Goal: Information Seeking & Learning: Learn about a topic

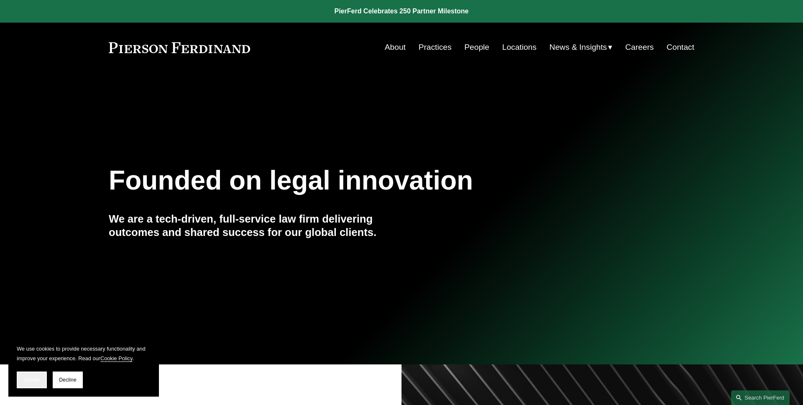
click at [37, 379] on span "Accept" at bounding box center [32, 380] width 16 height 6
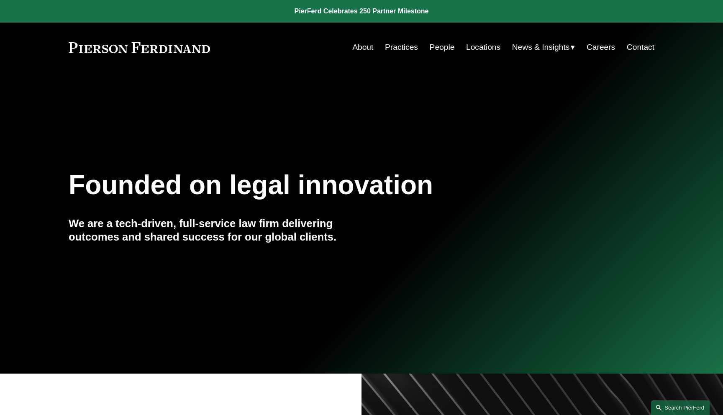
click at [668, 405] on link "Search this site" at bounding box center [680, 407] width 59 height 15
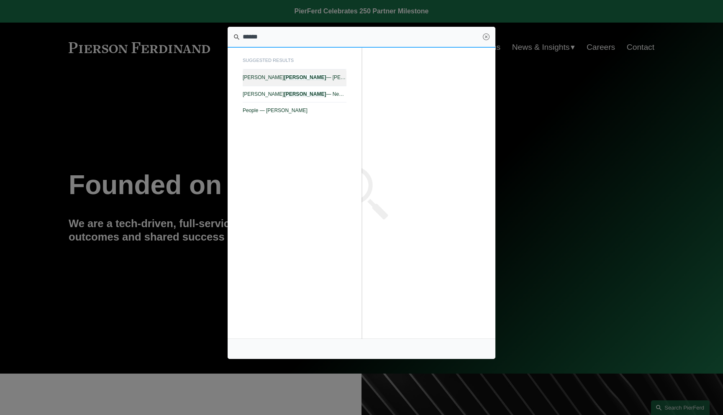
click at [310, 79] on span "Julie Herzog — Pierson Ferdinand LLP" at bounding box center [295, 77] width 104 height 6
type input "******"
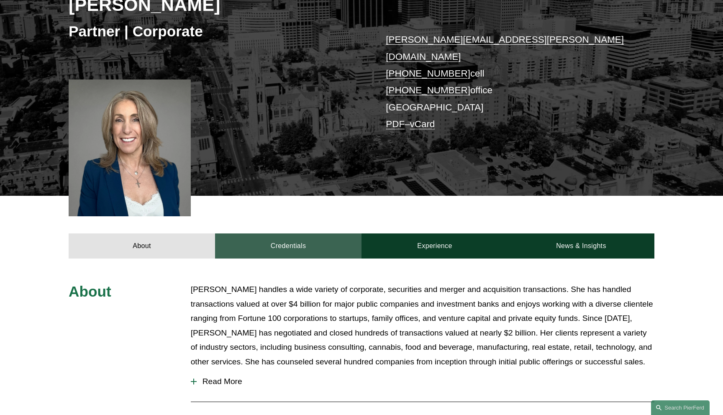
click at [295, 233] on link "Credentials" at bounding box center [288, 245] width 146 height 25
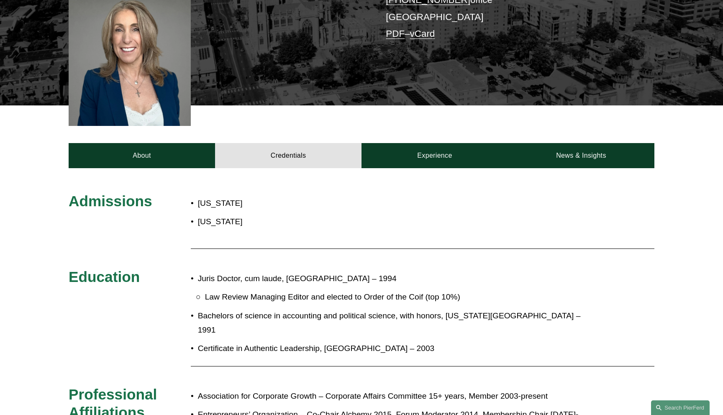
scroll to position [251, 0]
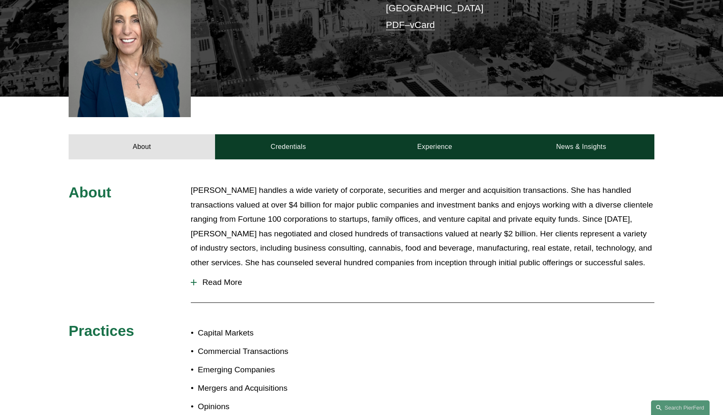
scroll to position [251, 0]
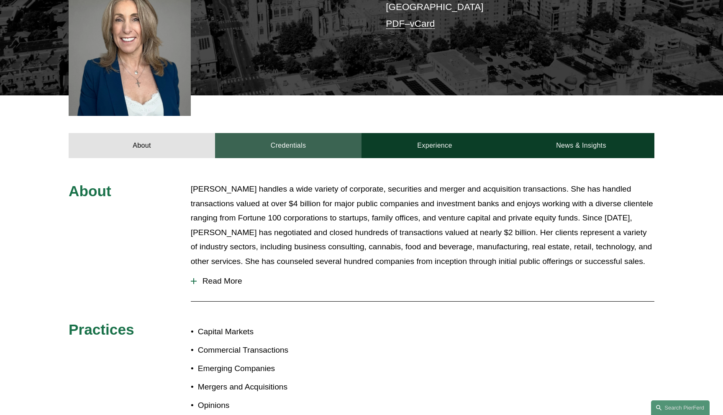
click at [283, 139] on link "Credentials" at bounding box center [288, 145] width 146 height 25
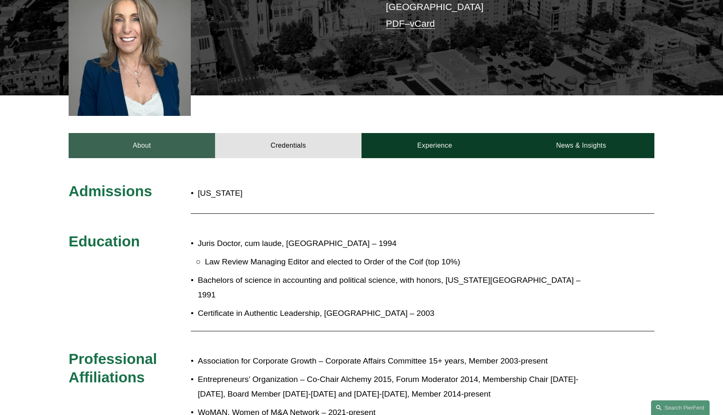
click at [209, 135] on link "About" at bounding box center [142, 145] width 146 height 25
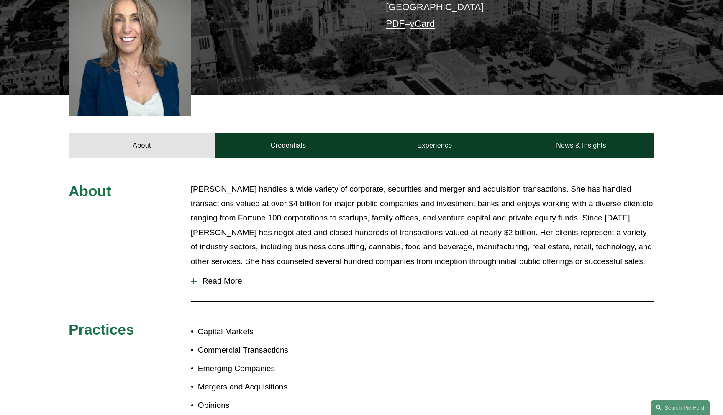
click at [241, 277] on span "Read More" at bounding box center [426, 281] width 458 height 9
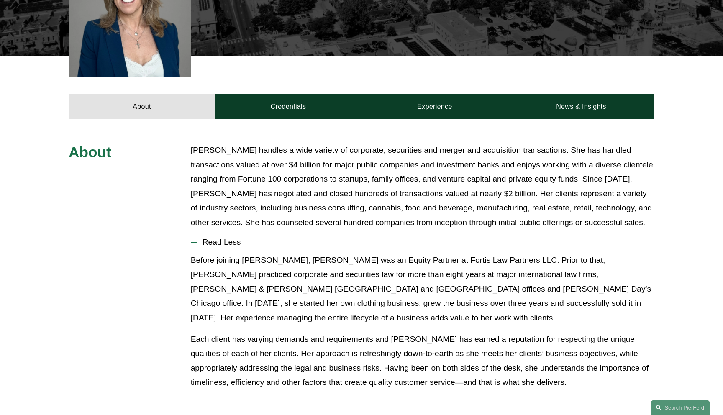
scroll to position [284, 0]
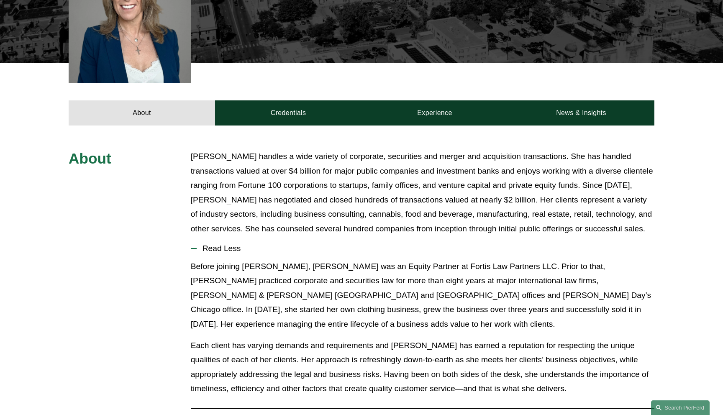
click at [226, 244] on span "Read Less" at bounding box center [426, 248] width 458 height 9
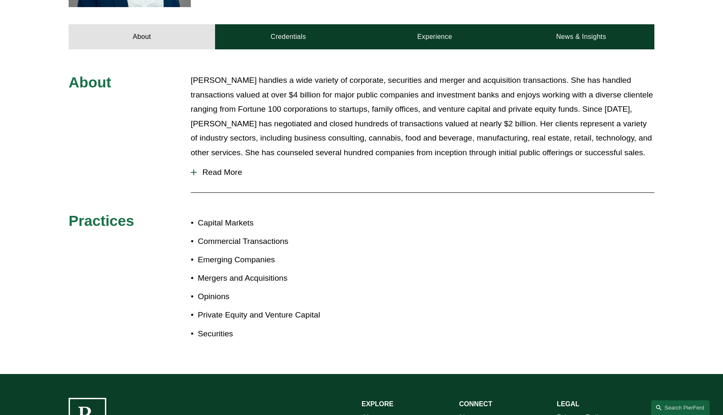
scroll to position [169, 0]
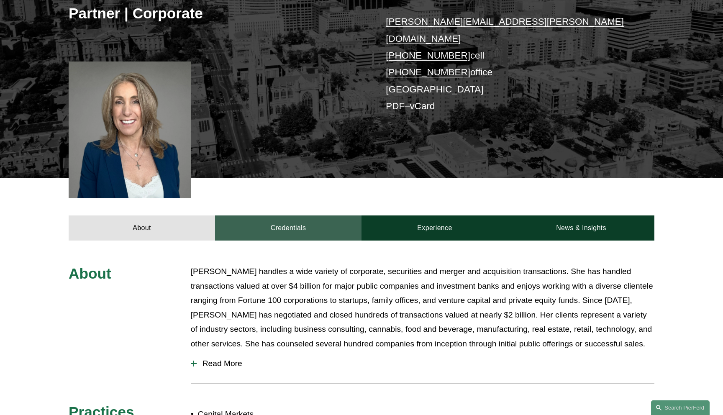
click at [303, 215] on link "Credentials" at bounding box center [288, 227] width 146 height 25
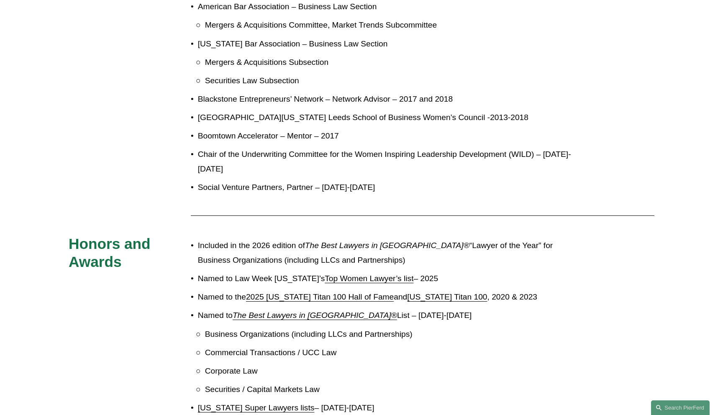
scroll to position [775, 0]
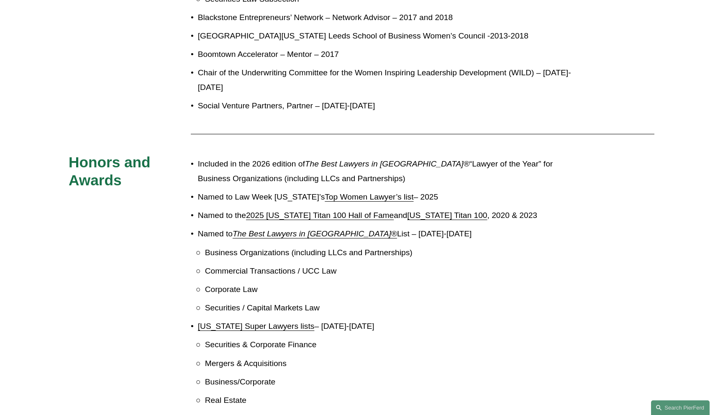
click at [323, 229] on em "The Best Lawyers in [GEOGRAPHIC_DATA]®" at bounding box center [315, 233] width 164 height 9
click at [107, 85] on div "Admissions [US_STATE] Education Juris Doctor, cum laude, [GEOGRAPHIC_DATA] – 19…" at bounding box center [361, 252] width 723 height 1188
